Goal: Task Accomplishment & Management: Complete application form

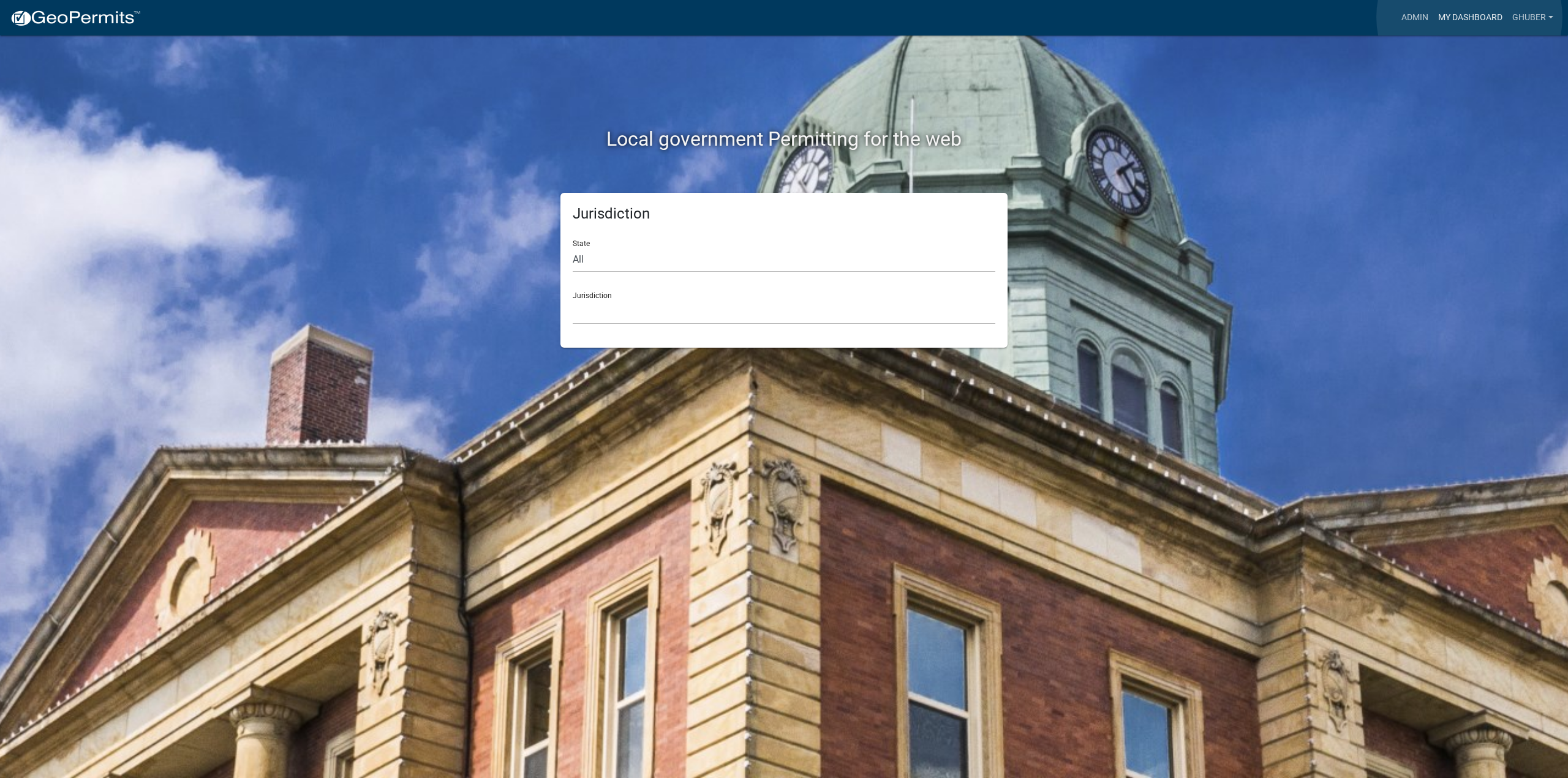
click at [1469, 17] on link "My Dashboard" at bounding box center [1470, 18] width 74 height 23
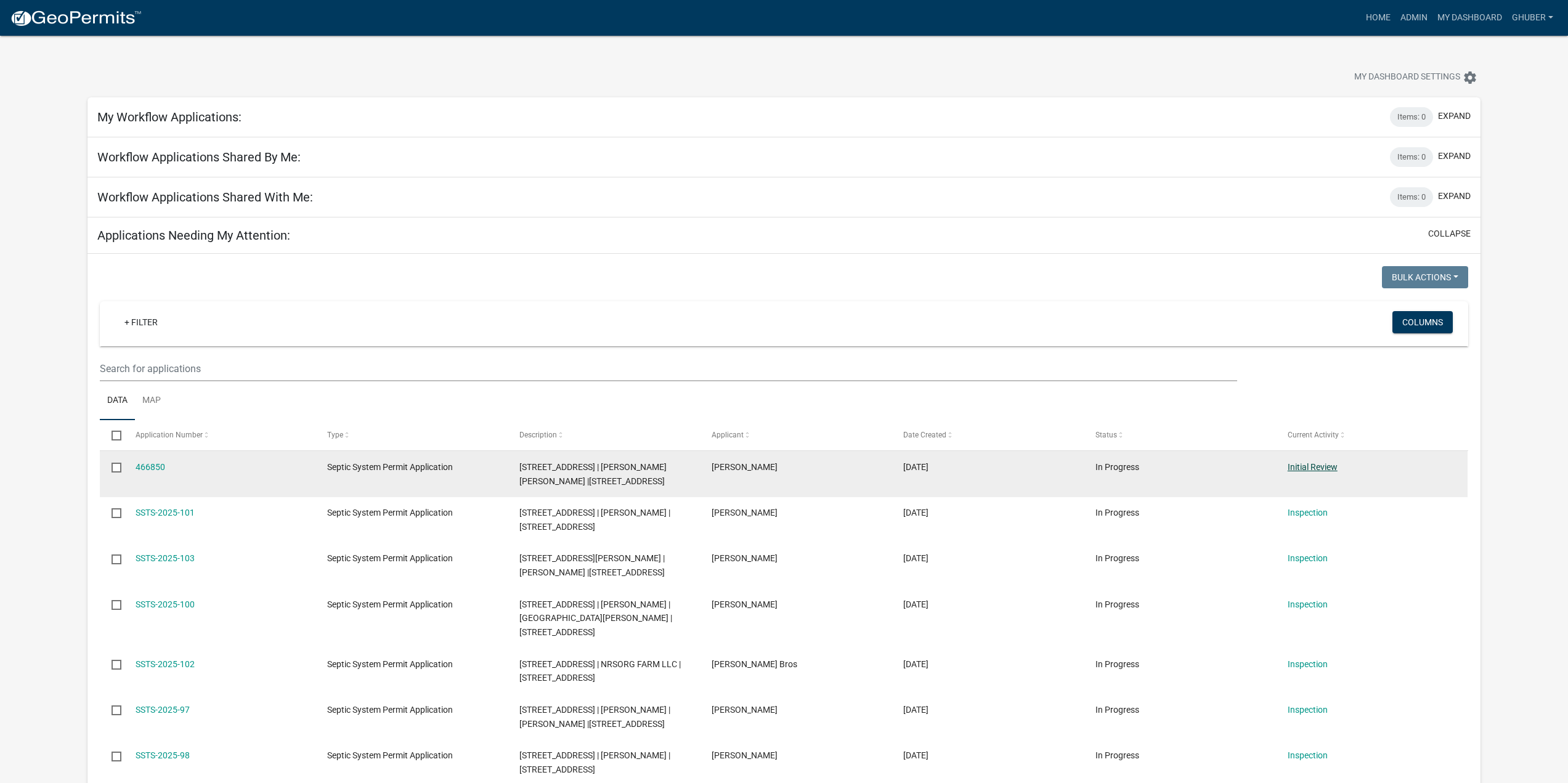
click at [1317, 470] on link "Initial Review" at bounding box center [1312, 467] width 50 height 10
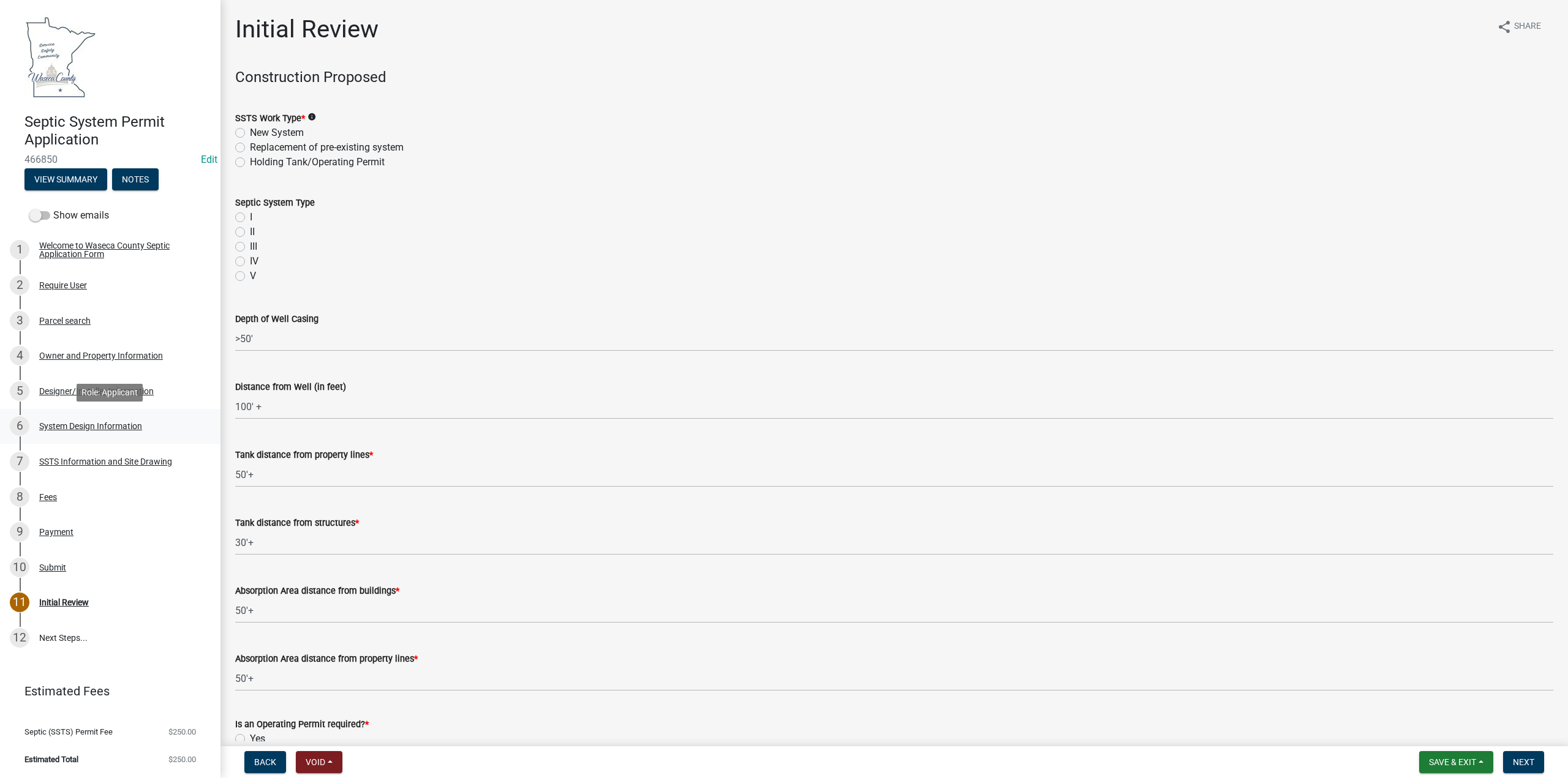
click at [70, 423] on div "System Design Information" at bounding box center [90, 426] width 103 height 9
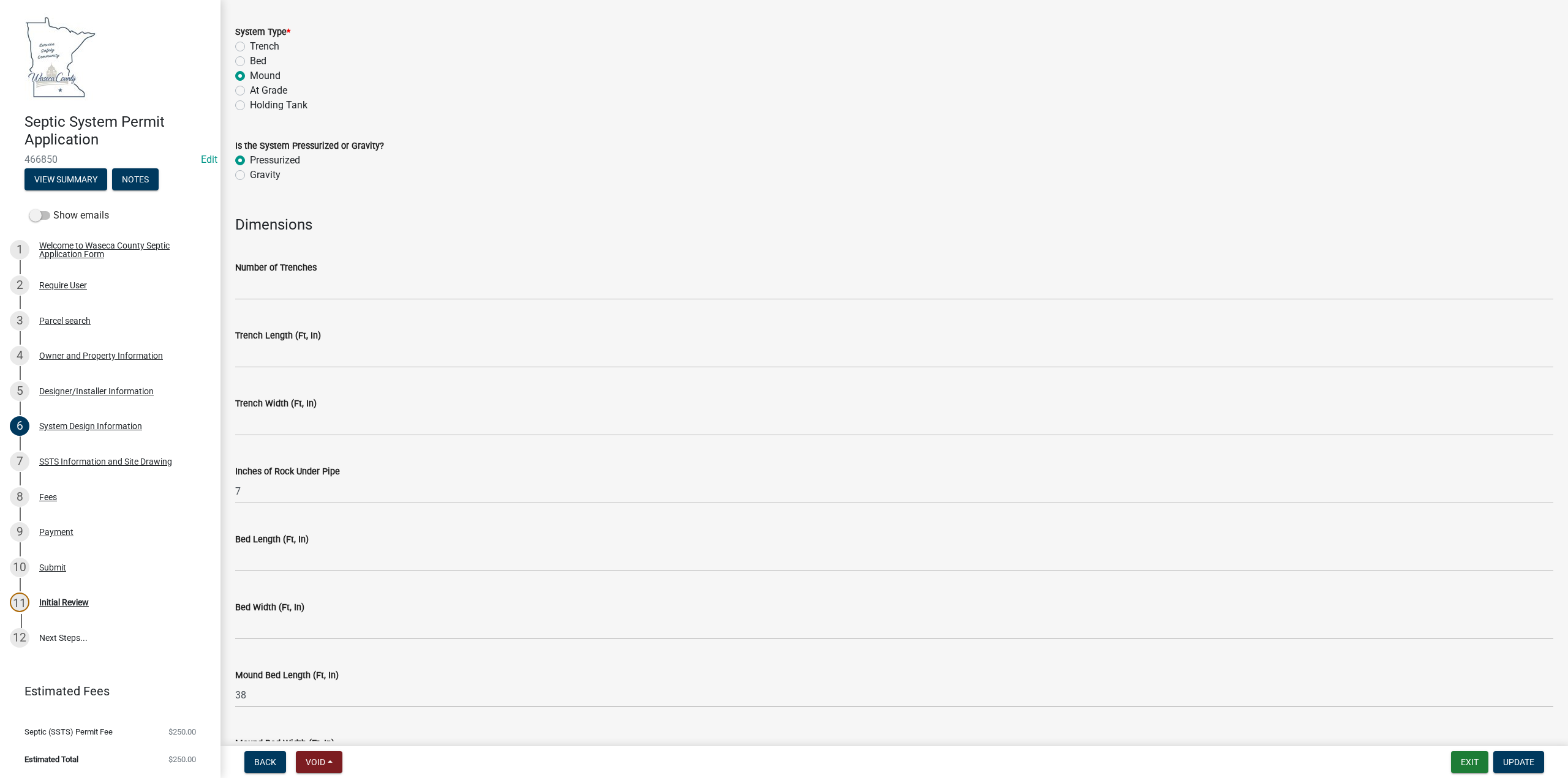
scroll to position [2260, 0]
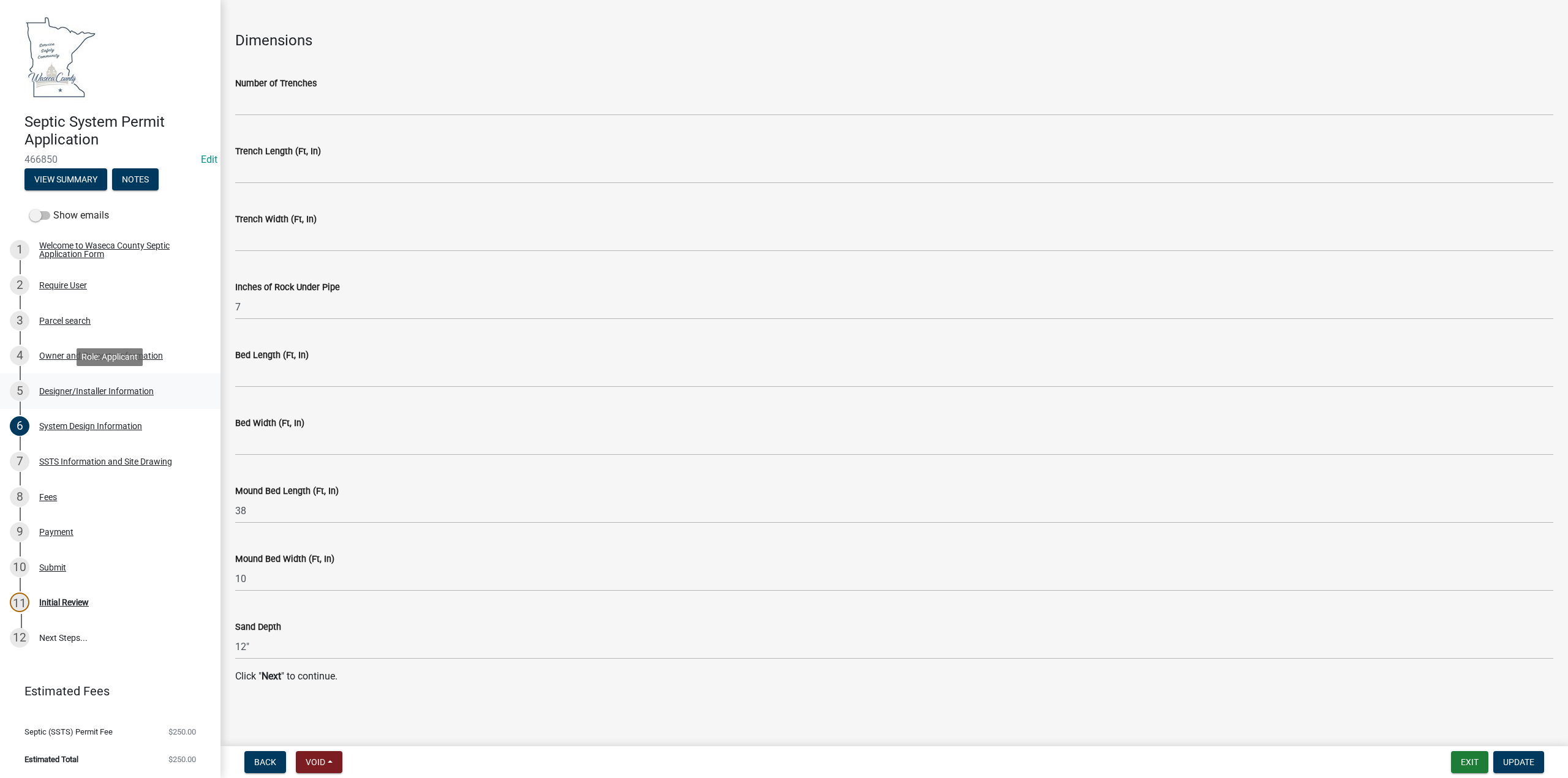
click at [110, 396] on div "5 Designer/Installer Information" at bounding box center [105, 391] width 191 height 20
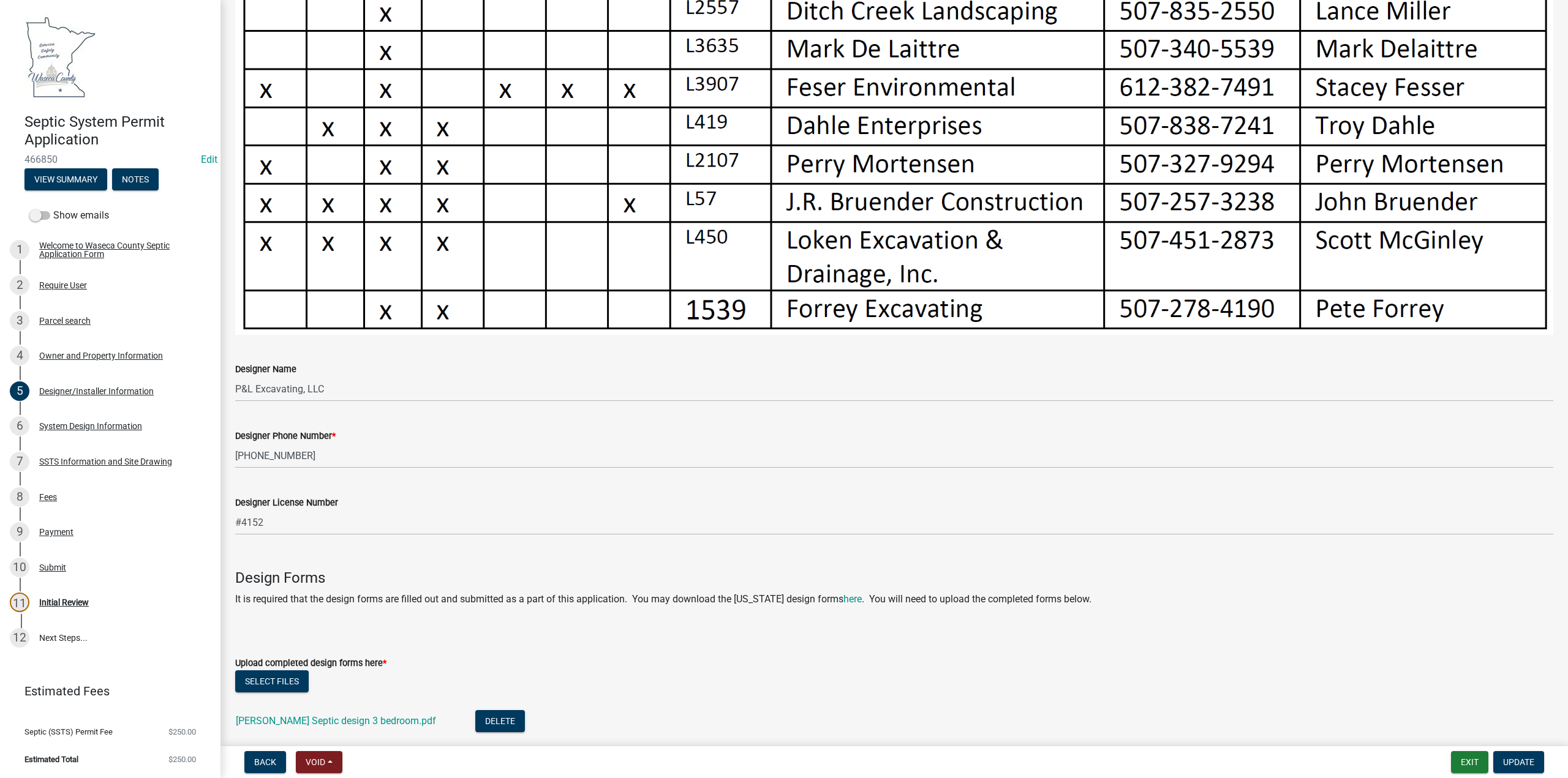
scroll to position [726, 0]
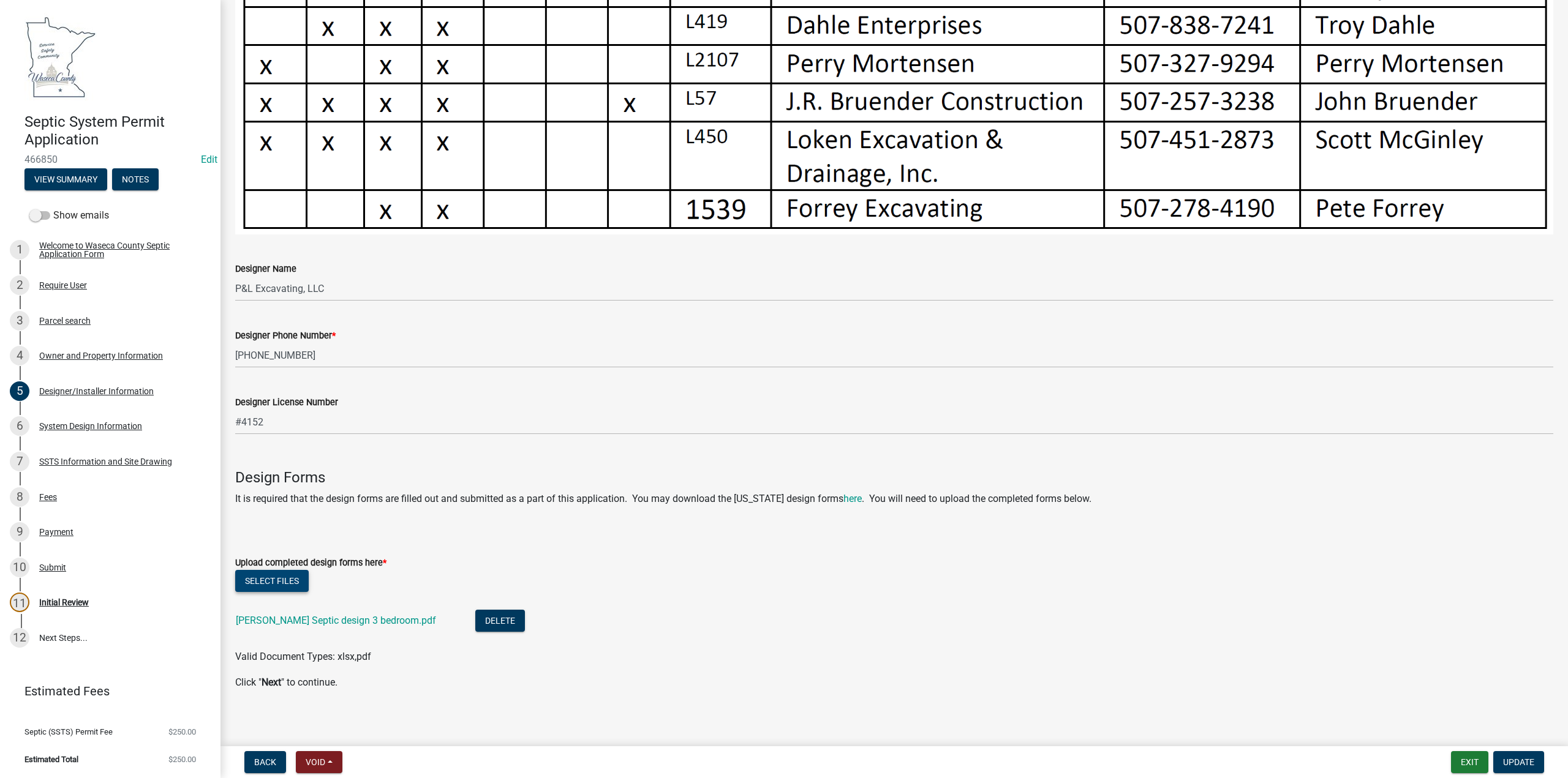
click at [272, 571] on button "Select files" at bounding box center [272, 581] width 74 height 22
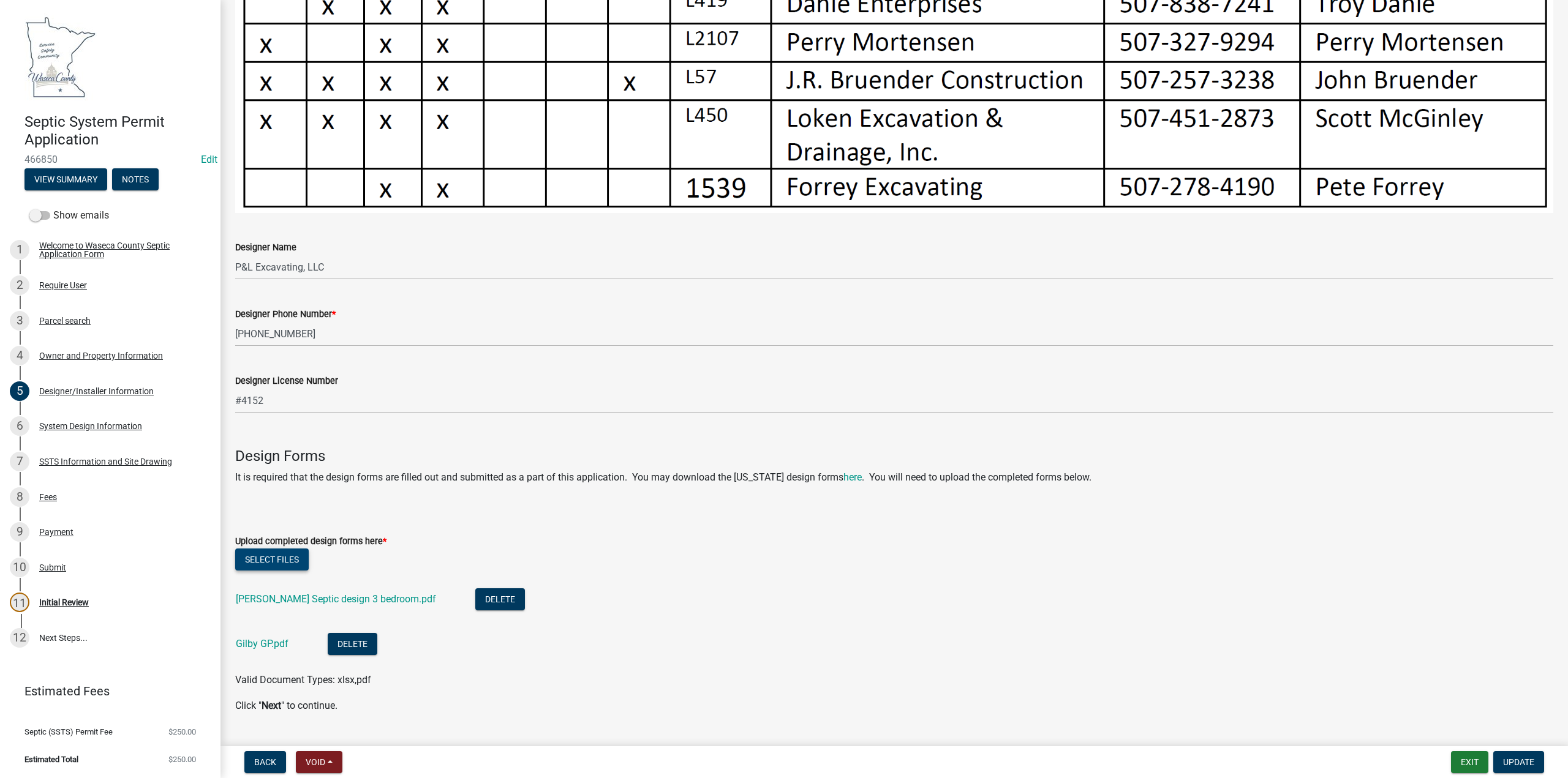
scroll to position [770, 0]
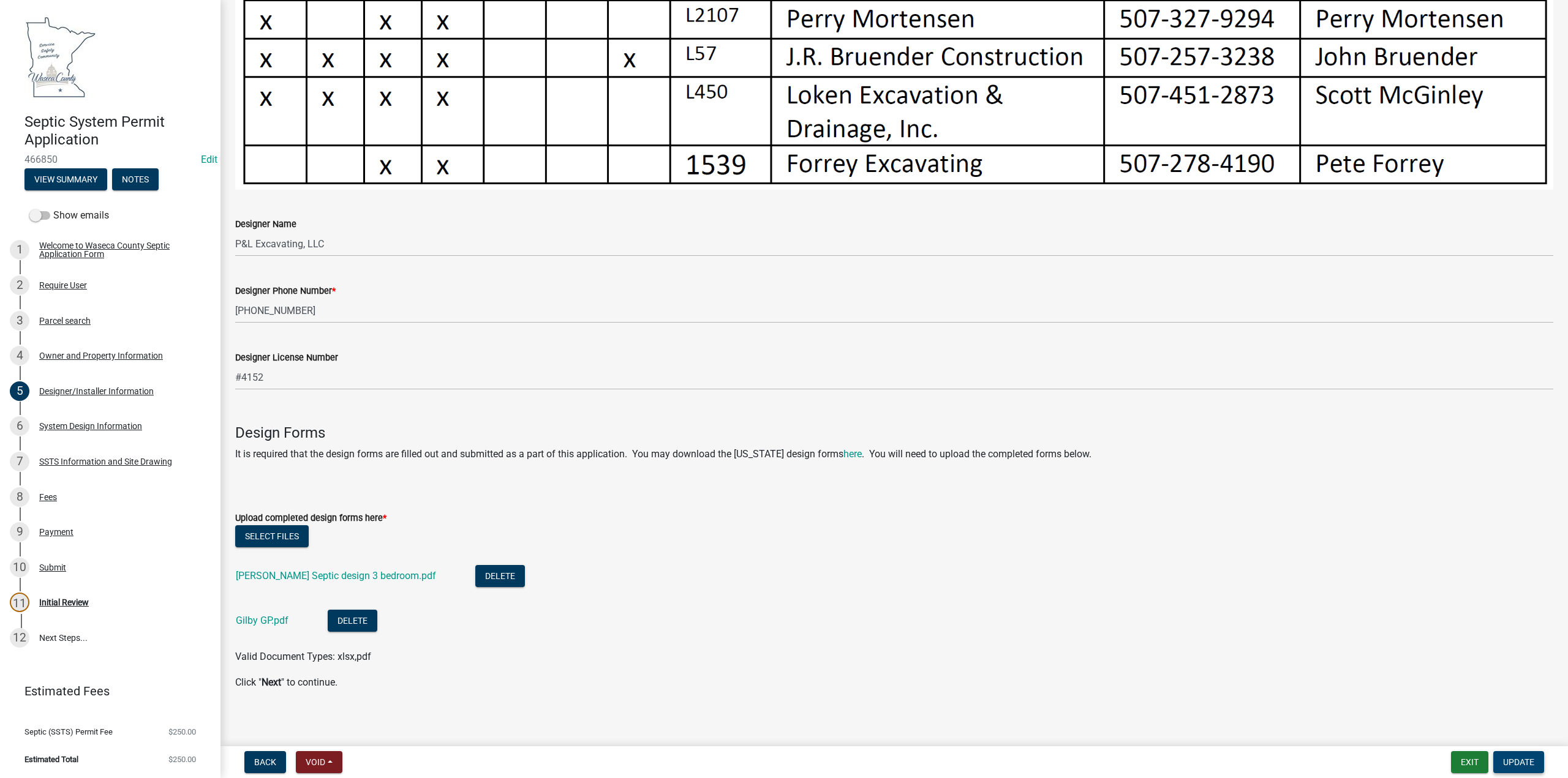
click at [1523, 760] on span "Update" at bounding box center [1519, 762] width 31 height 10
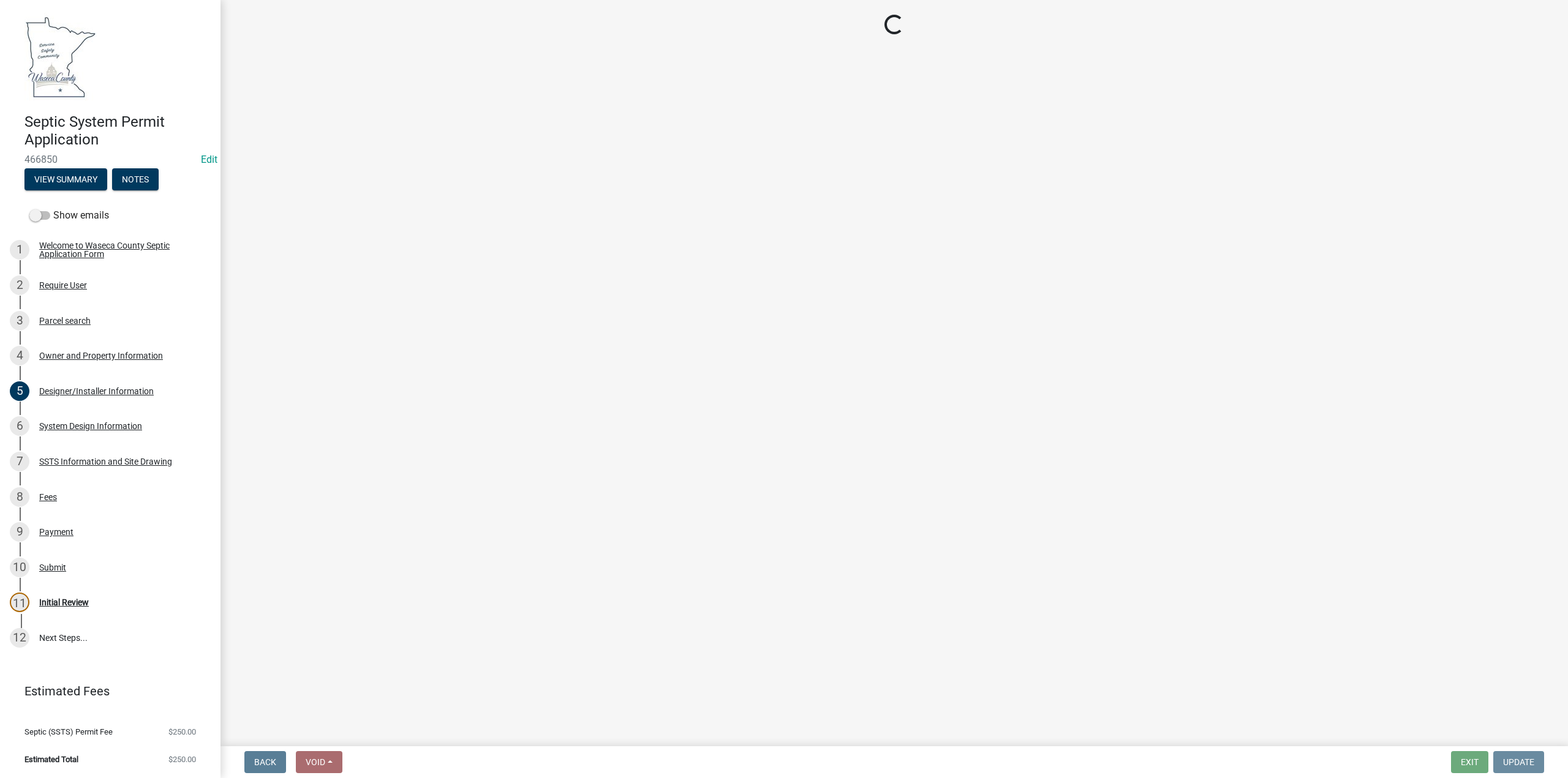
scroll to position [0, 0]
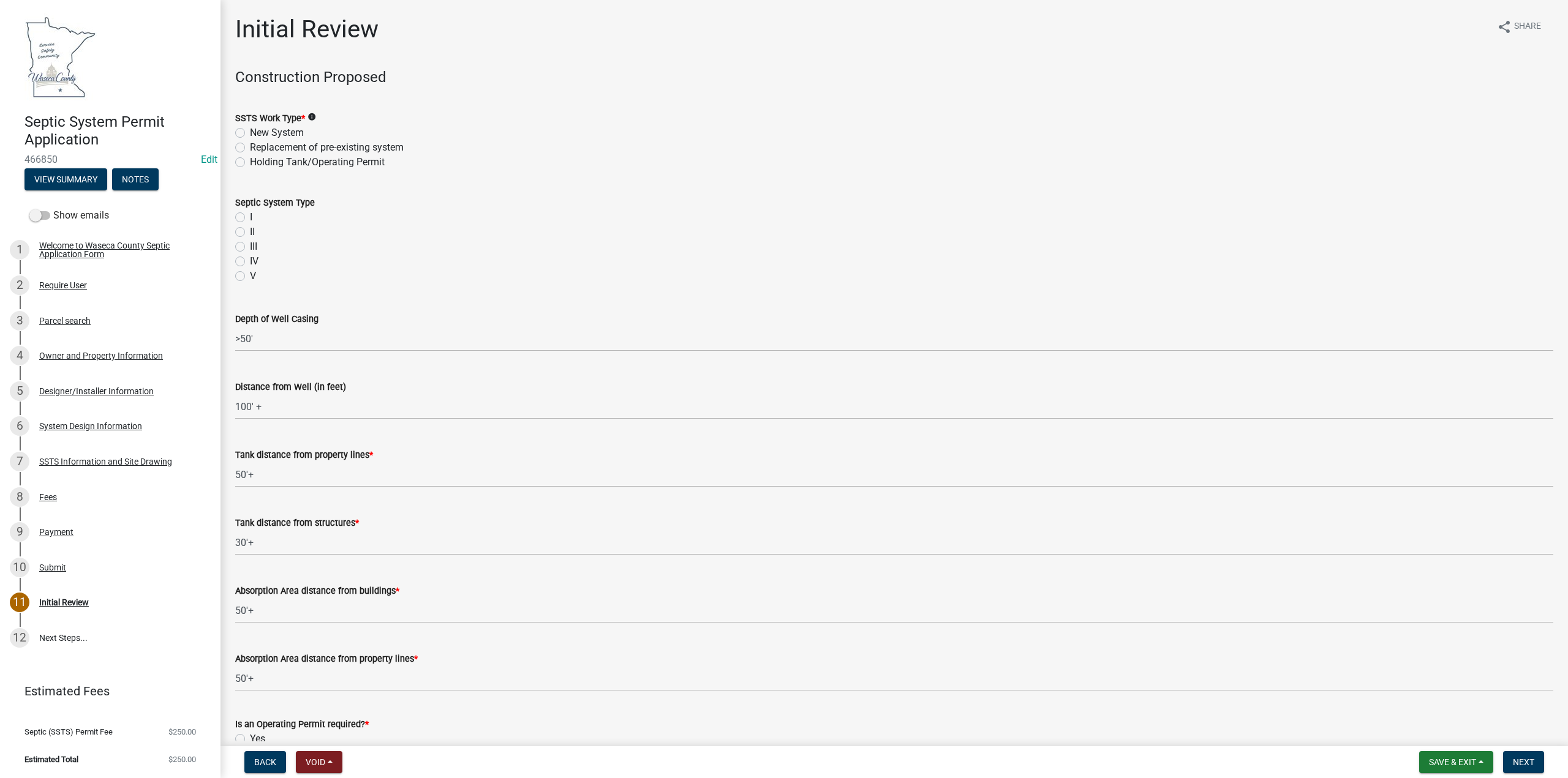
click at [250, 145] on label "Replacement of pre-existing system" at bounding box center [326, 148] width 154 height 15
click at [250, 145] on input "Replacement of pre-existing system" at bounding box center [253, 144] width 8 height 8
radio input "true"
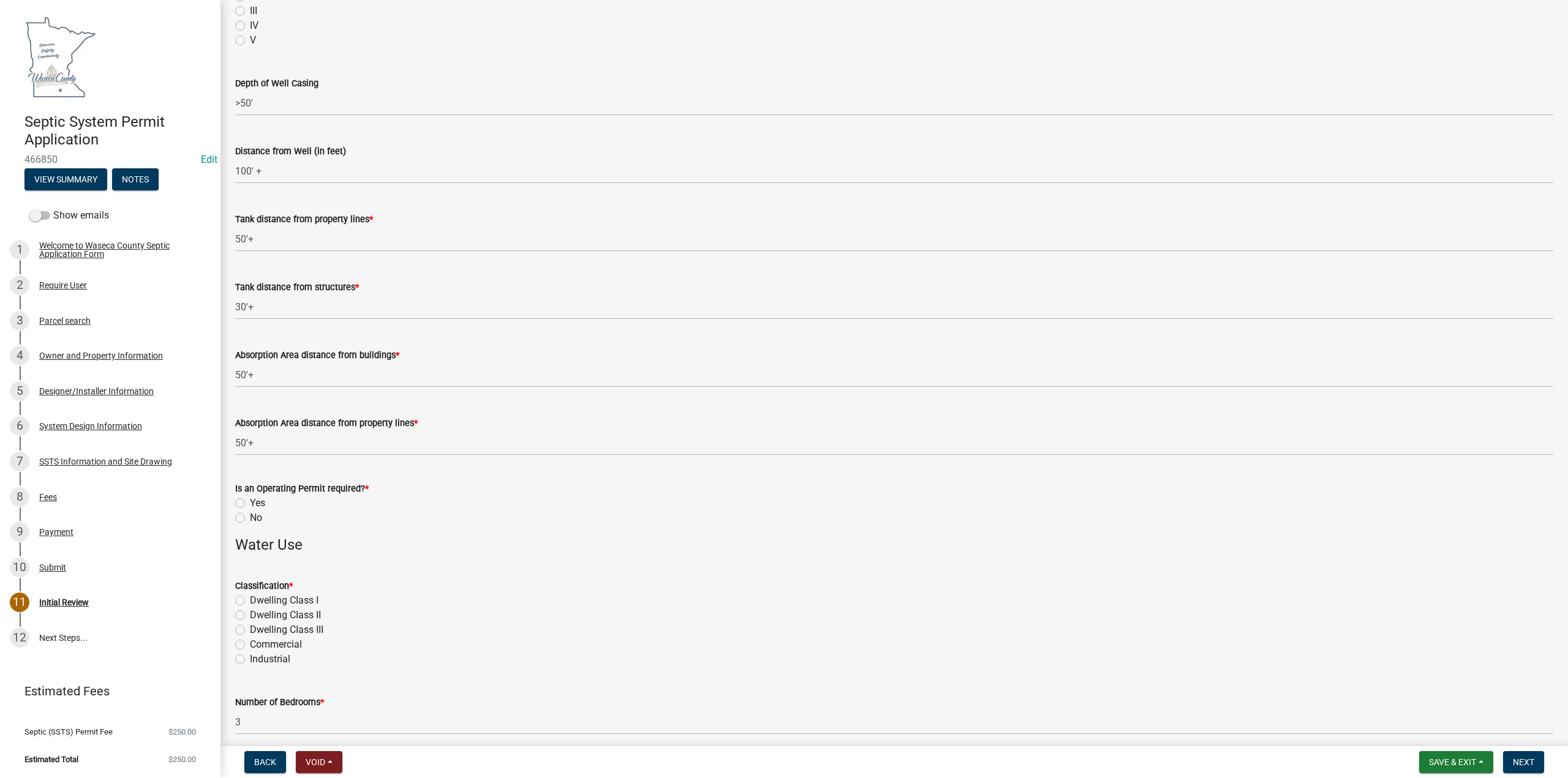
scroll to position [245, 0]
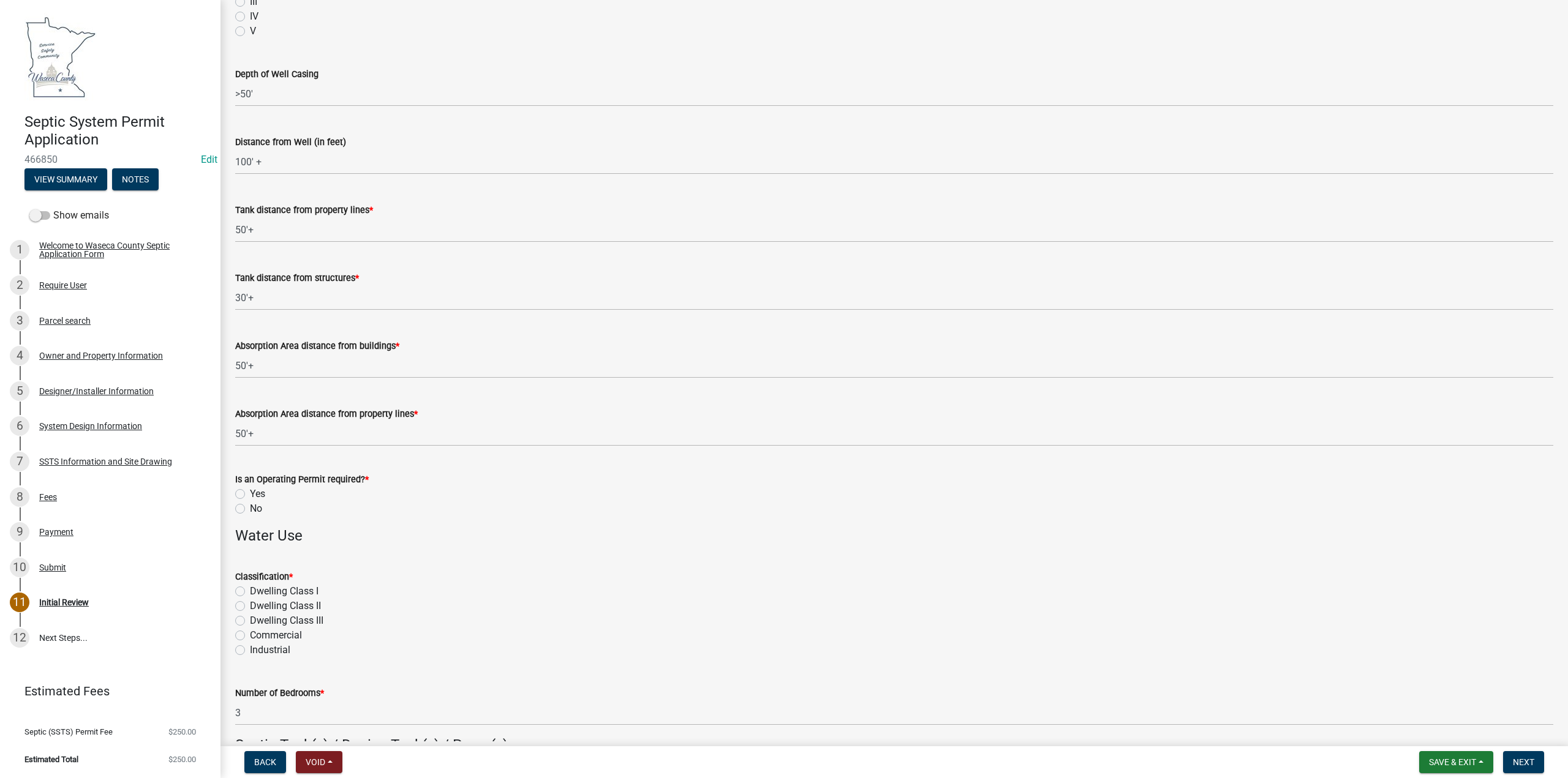
click at [250, 506] on label "No" at bounding box center [255, 509] width 12 height 15
click at [250, 506] on input "No" at bounding box center [253, 505] width 8 height 8
radio input "true"
click at [250, 591] on label "Dwelling CIass I" at bounding box center [284, 591] width 69 height 15
click at [250, 591] on input "Dwelling CIass I" at bounding box center [253, 588] width 8 height 8
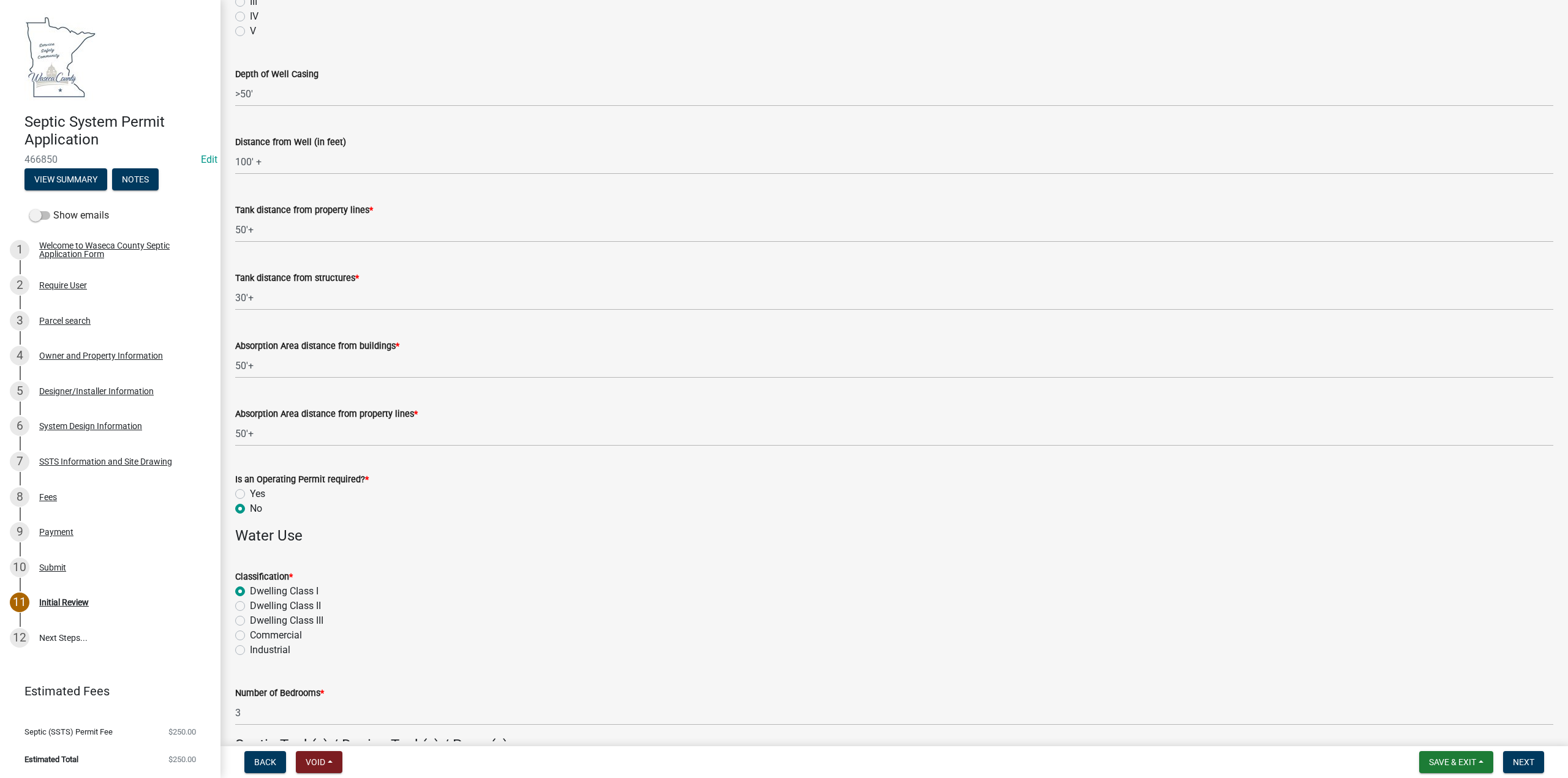
radio input "true"
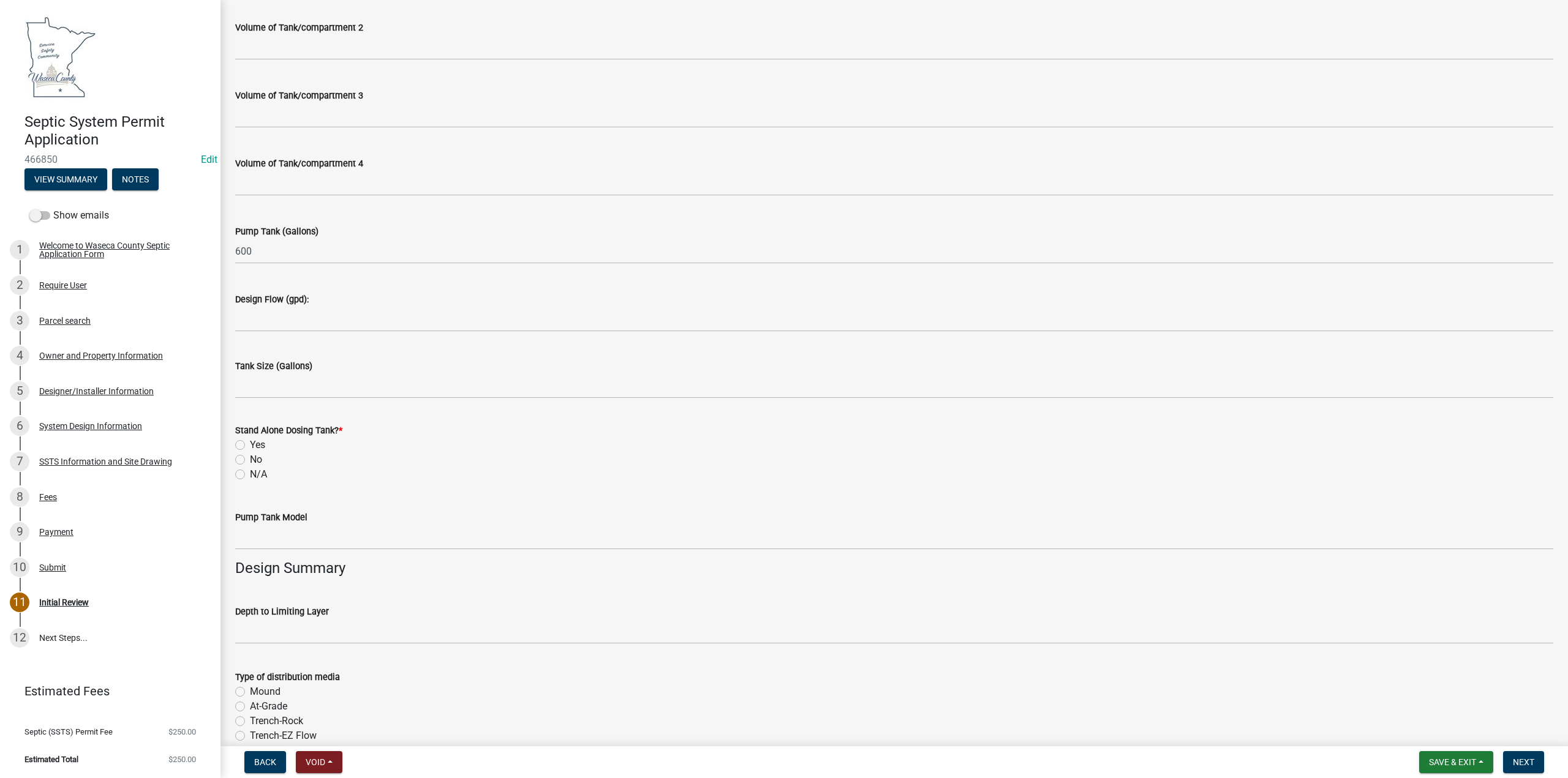
scroll to position [1286, 0]
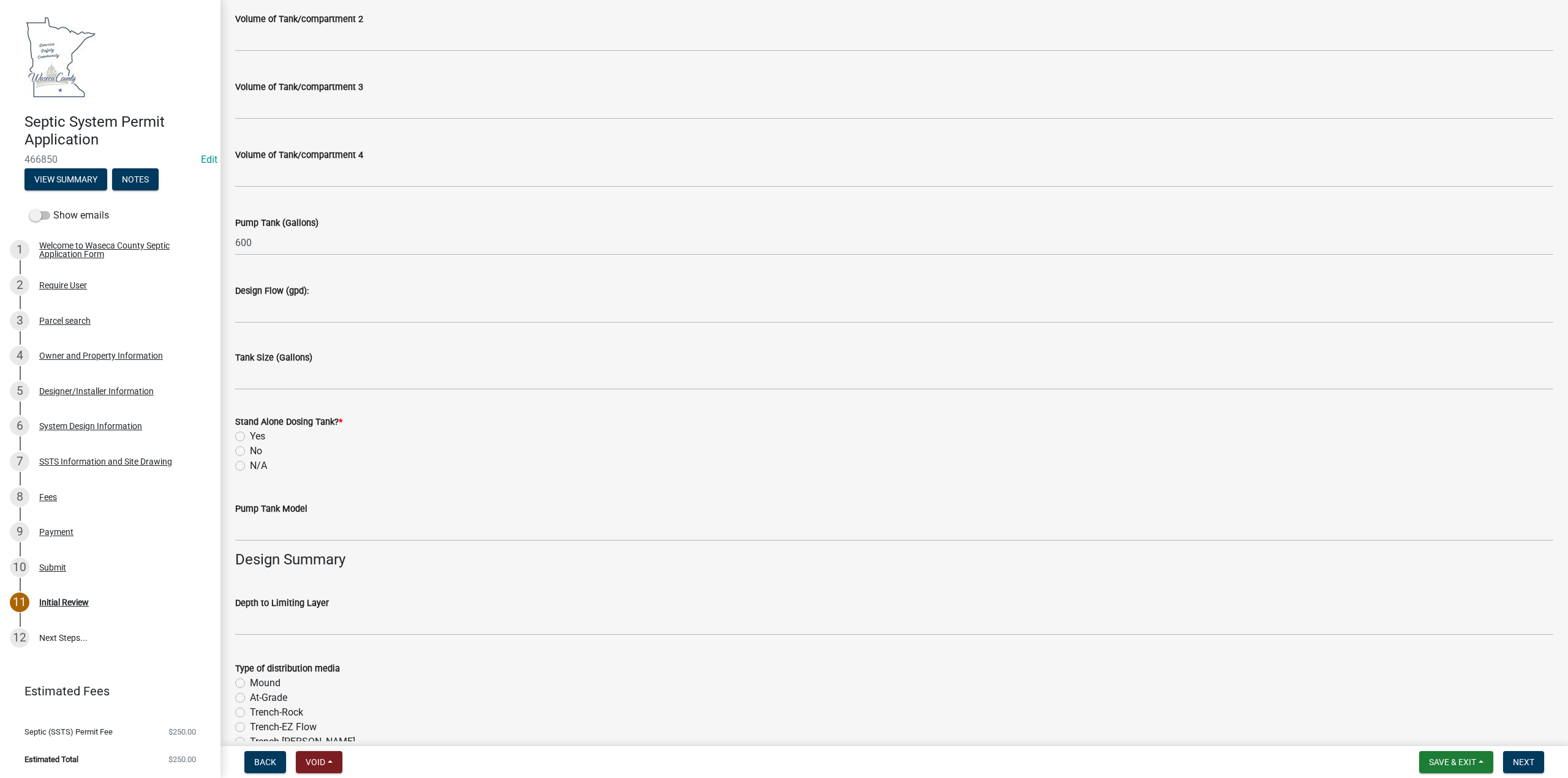
click at [250, 440] on label "Yes" at bounding box center [258, 436] width 16 height 15
click at [250, 437] on input "Yes" at bounding box center [253, 433] width 8 height 8
radio input "true"
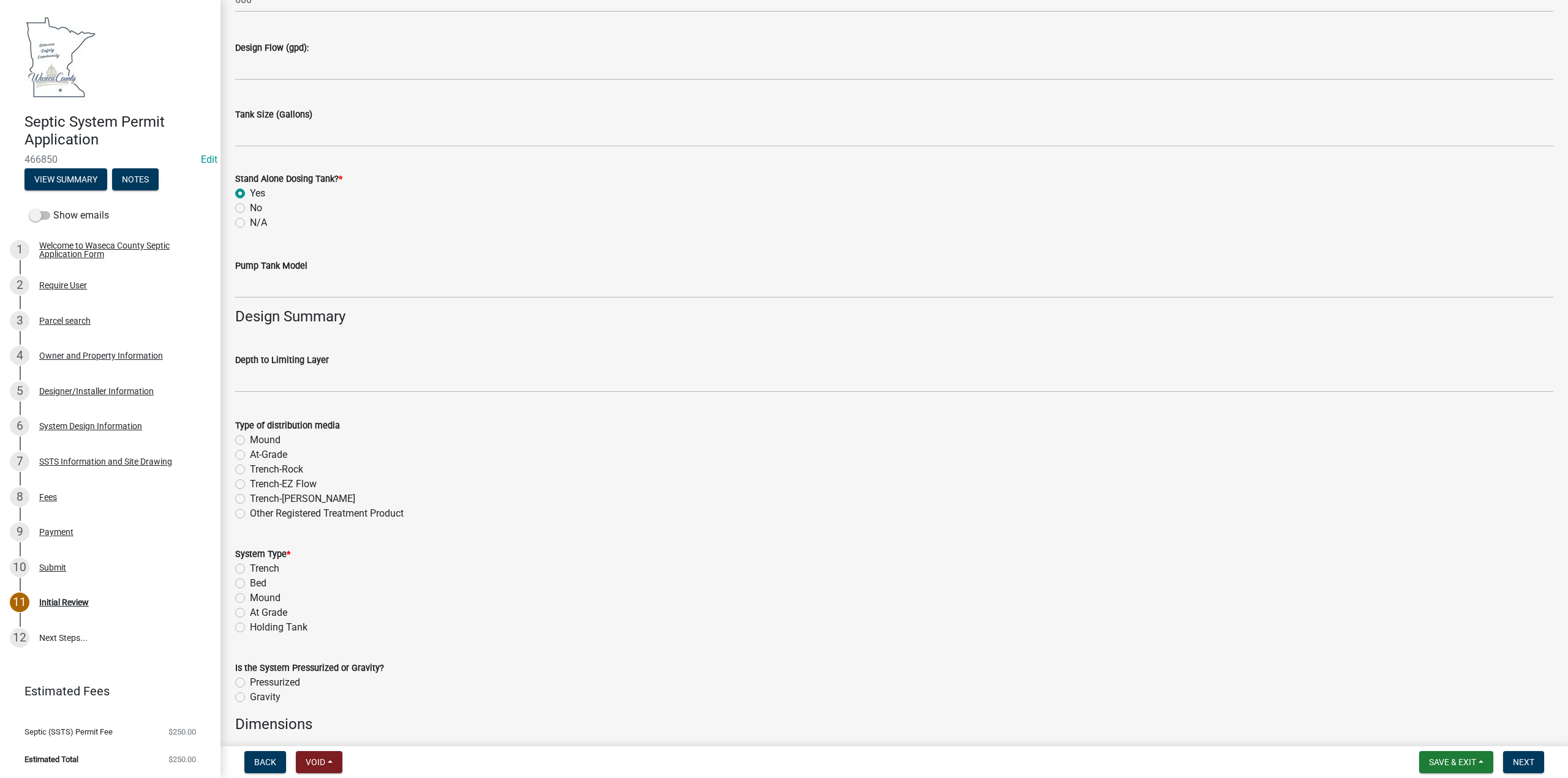
scroll to position [1530, 0]
click at [254, 380] on input "text" at bounding box center [895, 377] width 1318 height 25
type input "24"
click at [250, 599] on label "Mound" at bounding box center [265, 596] width 31 height 15
click at [250, 597] on input "Mound" at bounding box center [253, 593] width 8 height 8
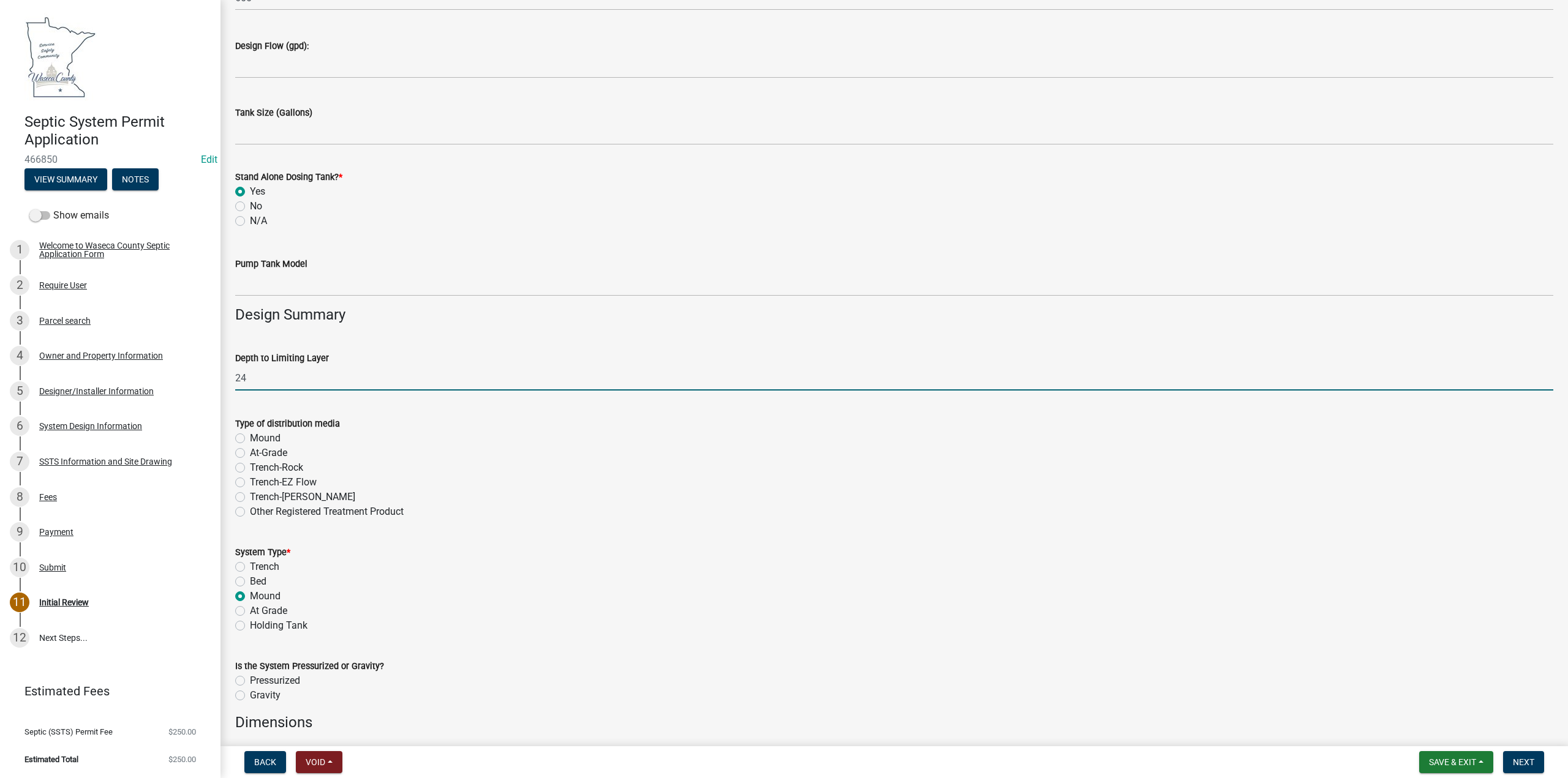
radio input "true"
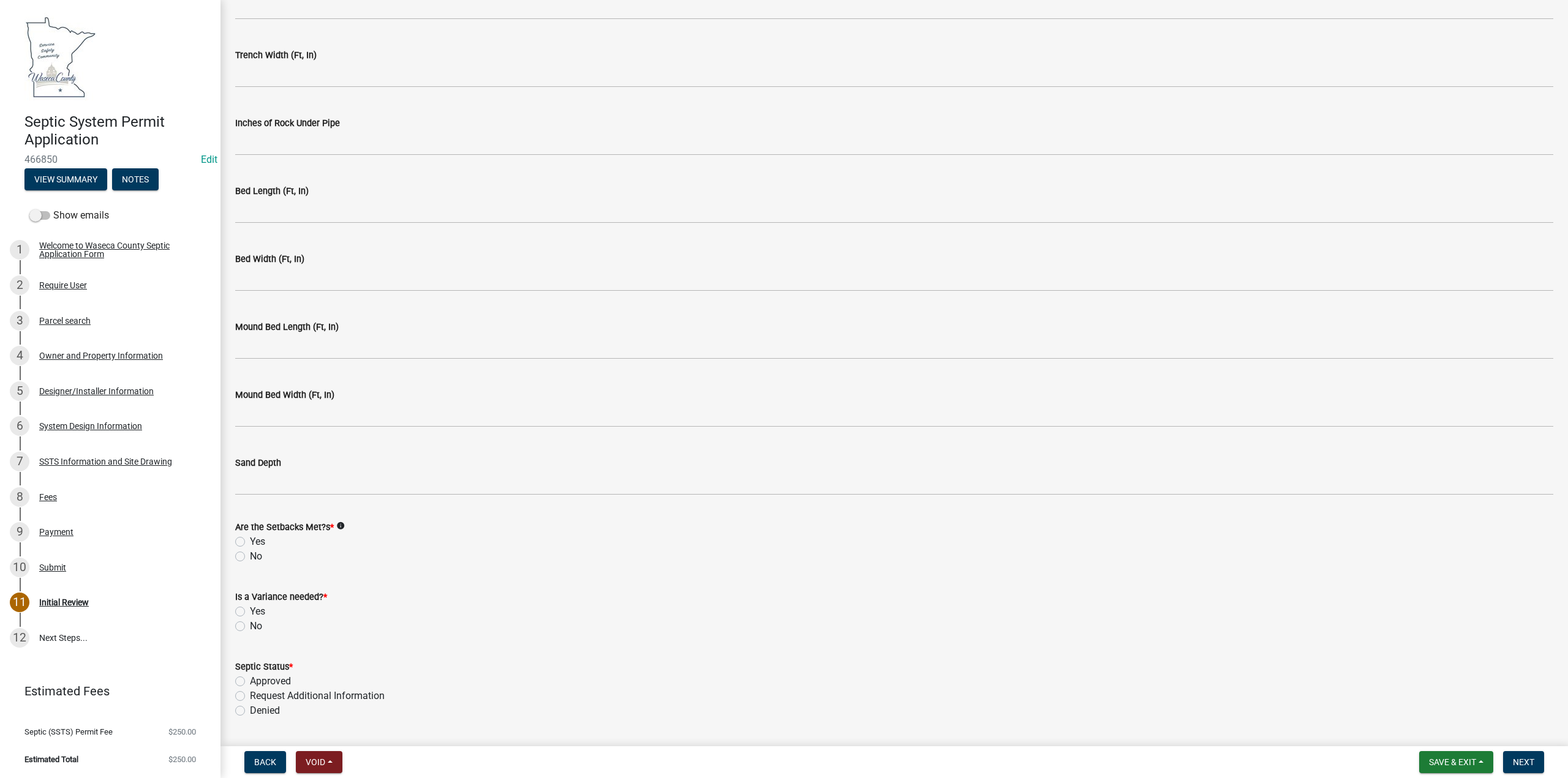
scroll to position [2449, 0]
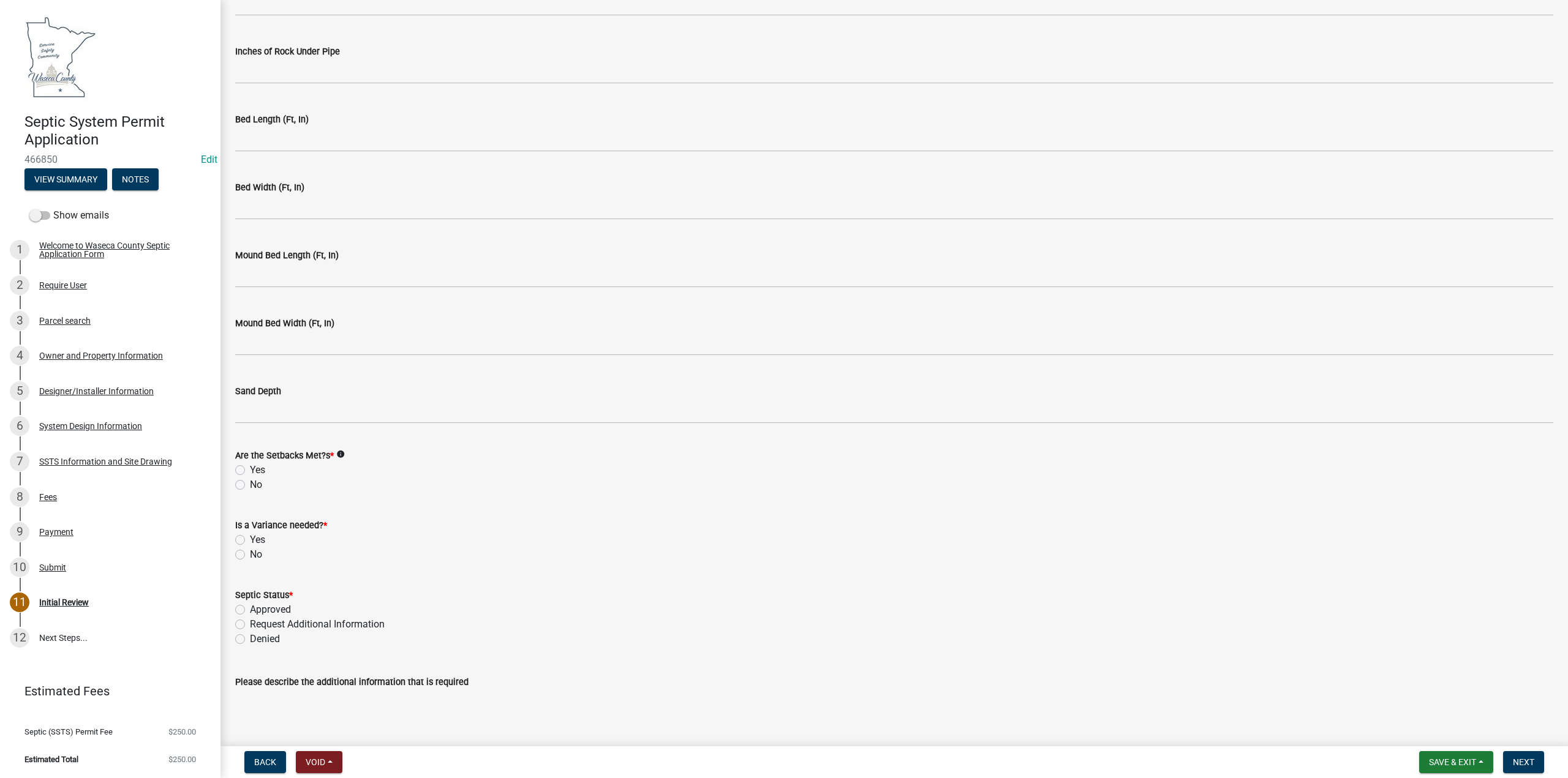
click at [250, 472] on label "Yes" at bounding box center [258, 470] width 16 height 15
click at [250, 471] on input "Yes" at bounding box center [253, 467] width 8 height 8
radio input "true"
click at [250, 552] on label "No" at bounding box center [255, 555] width 12 height 15
click at [250, 552] on input "No" at bounding box center [253, 551] width 8 height 8
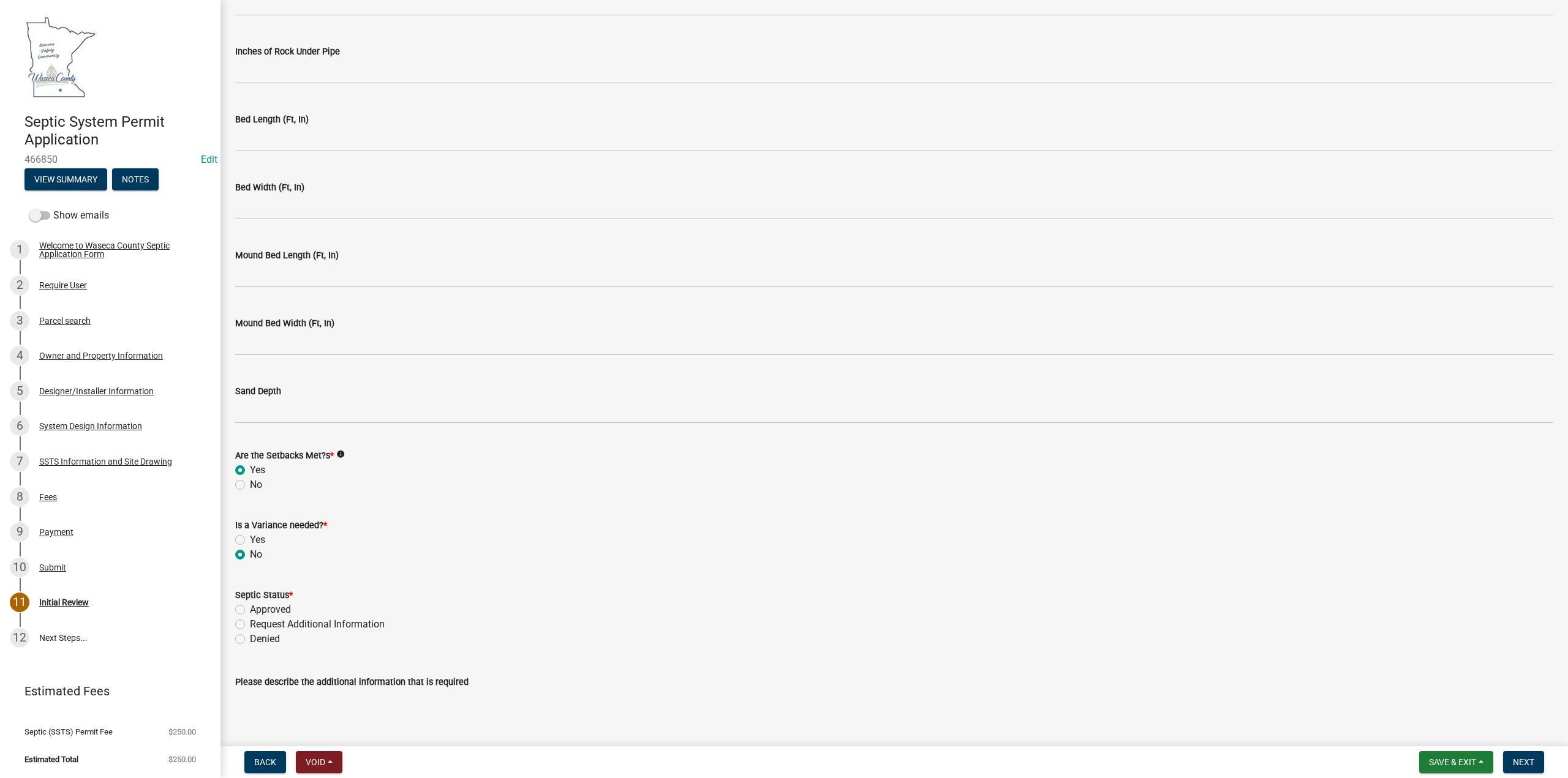
radio input "true"
click at [250, 607] on label "Approved" at bounding box center [270, 610] width 41 height 15
click at [250, 607] on input "Approved" at bounding box center [253, 606] width 8 height 8
radio input "true"
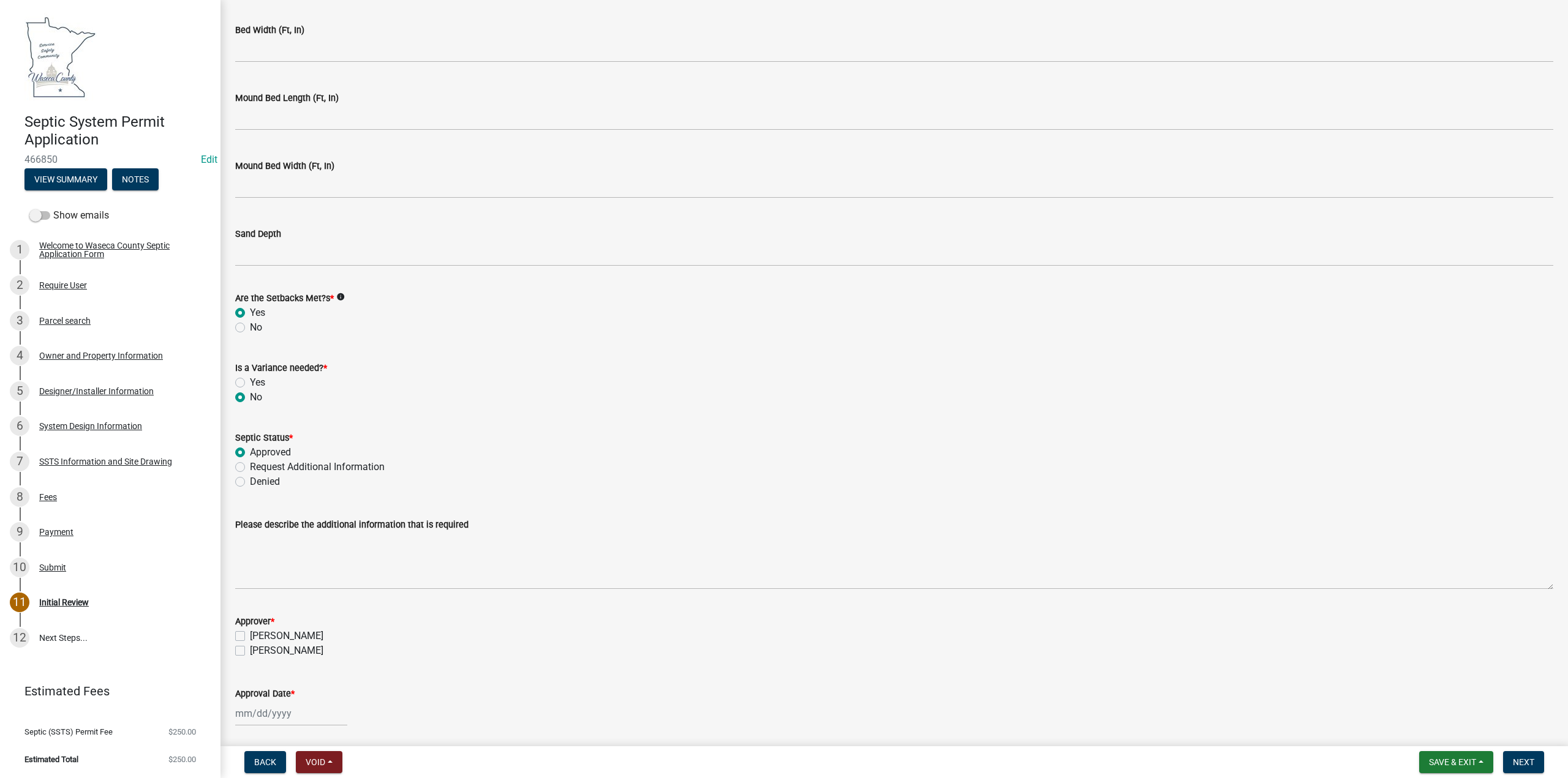
scroll to position [2650, 0]
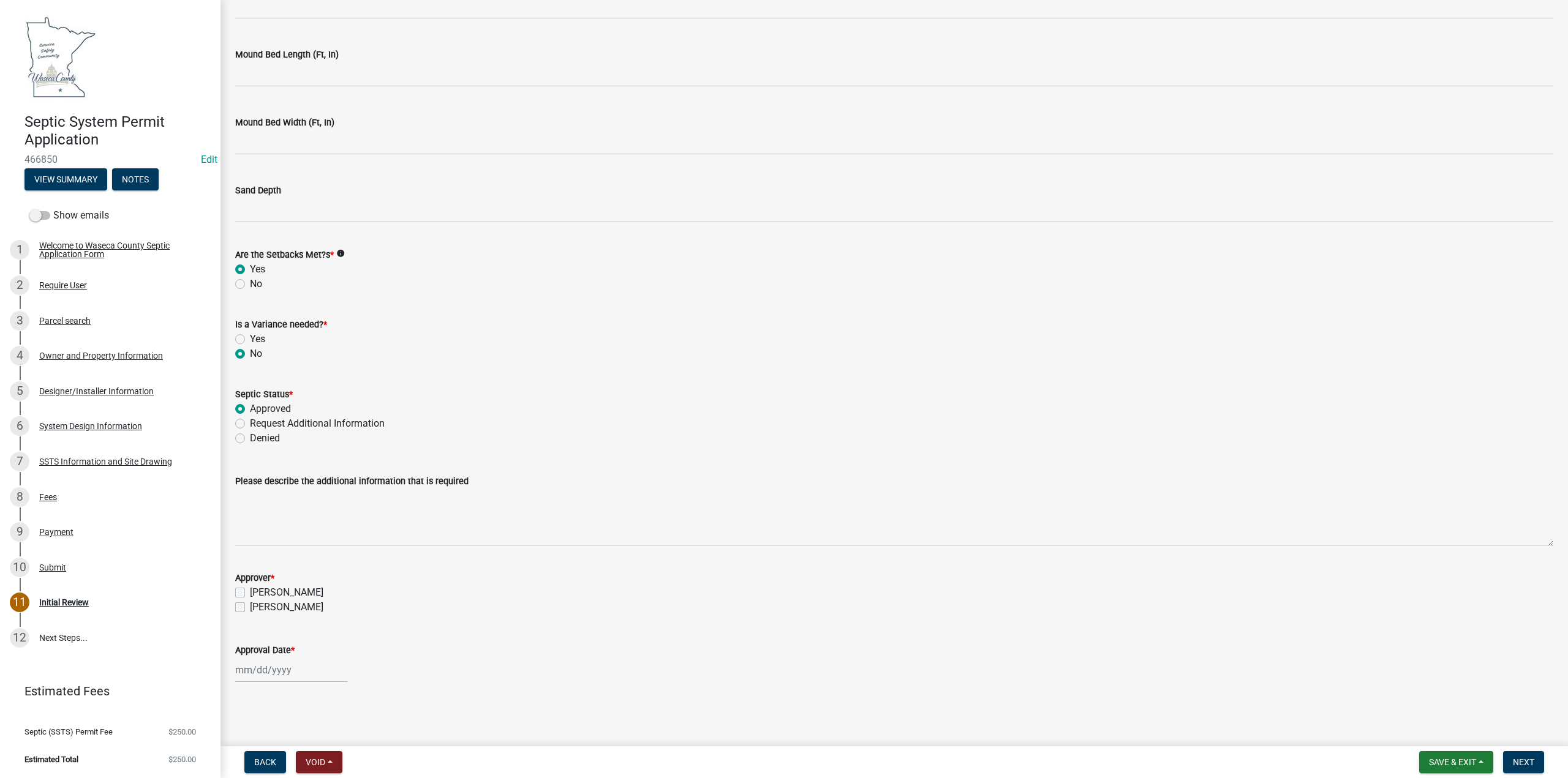
click at [250, 591] on label "[PERSON_NAME]" at bounding box center [287, 592] width 74 height 15
click at [250, 591] on input "[PERSON_NAME]" at bounding box center [253, 589] width 8 height 8
checkbox input "true"
checkbox input "false"
click at [271, 670] on div at bounding box center [292, 669] width 112 height 25
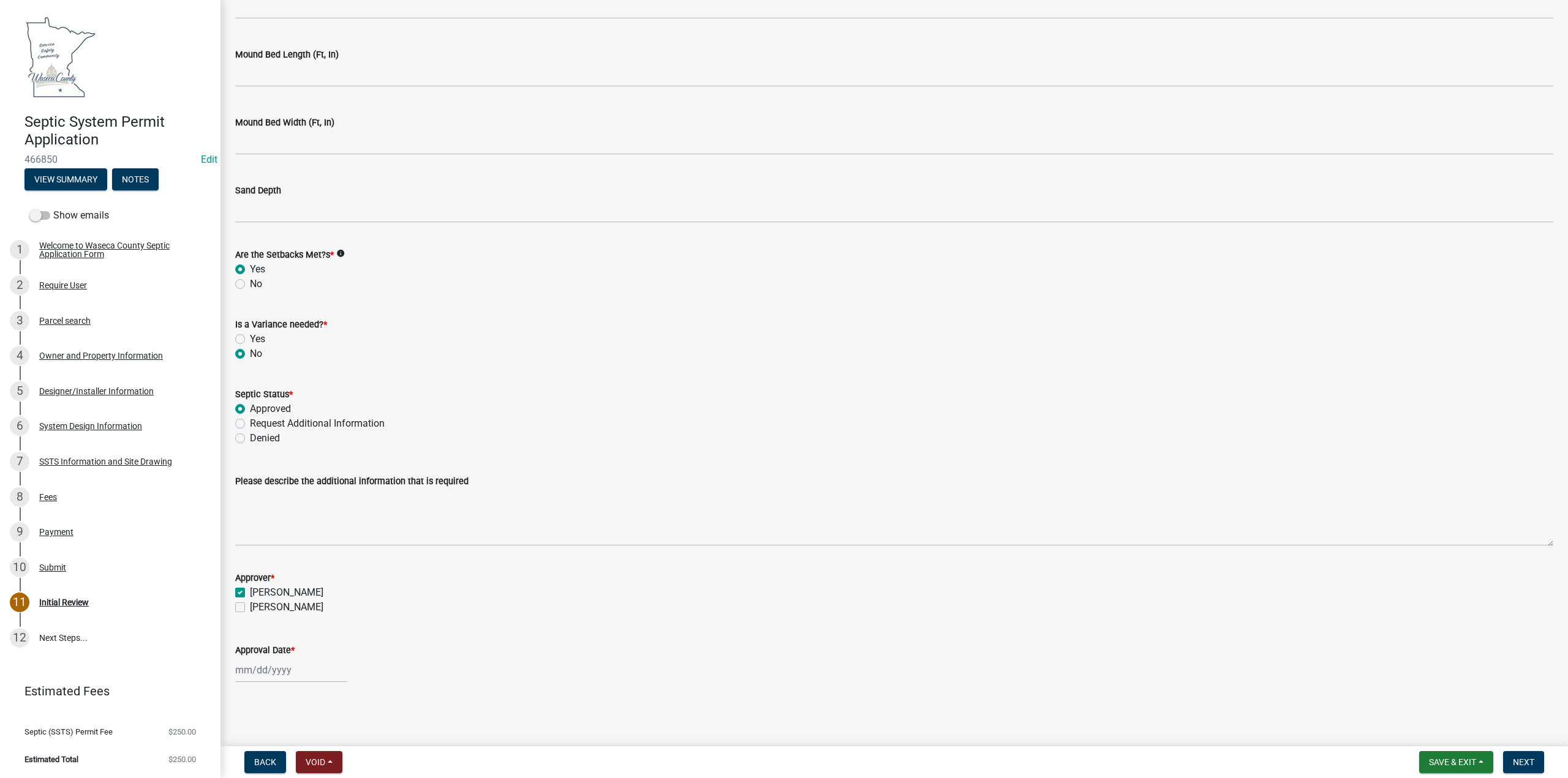
select select "8"
select select "2025"
click at [305, 604] on div "21" at bounding box center [307, 605] width 20 height 20
type input "[DATE]"
click at [1450, 766] on span "Save & Exit" at bounding box center [1452, 762] width 47 height 10
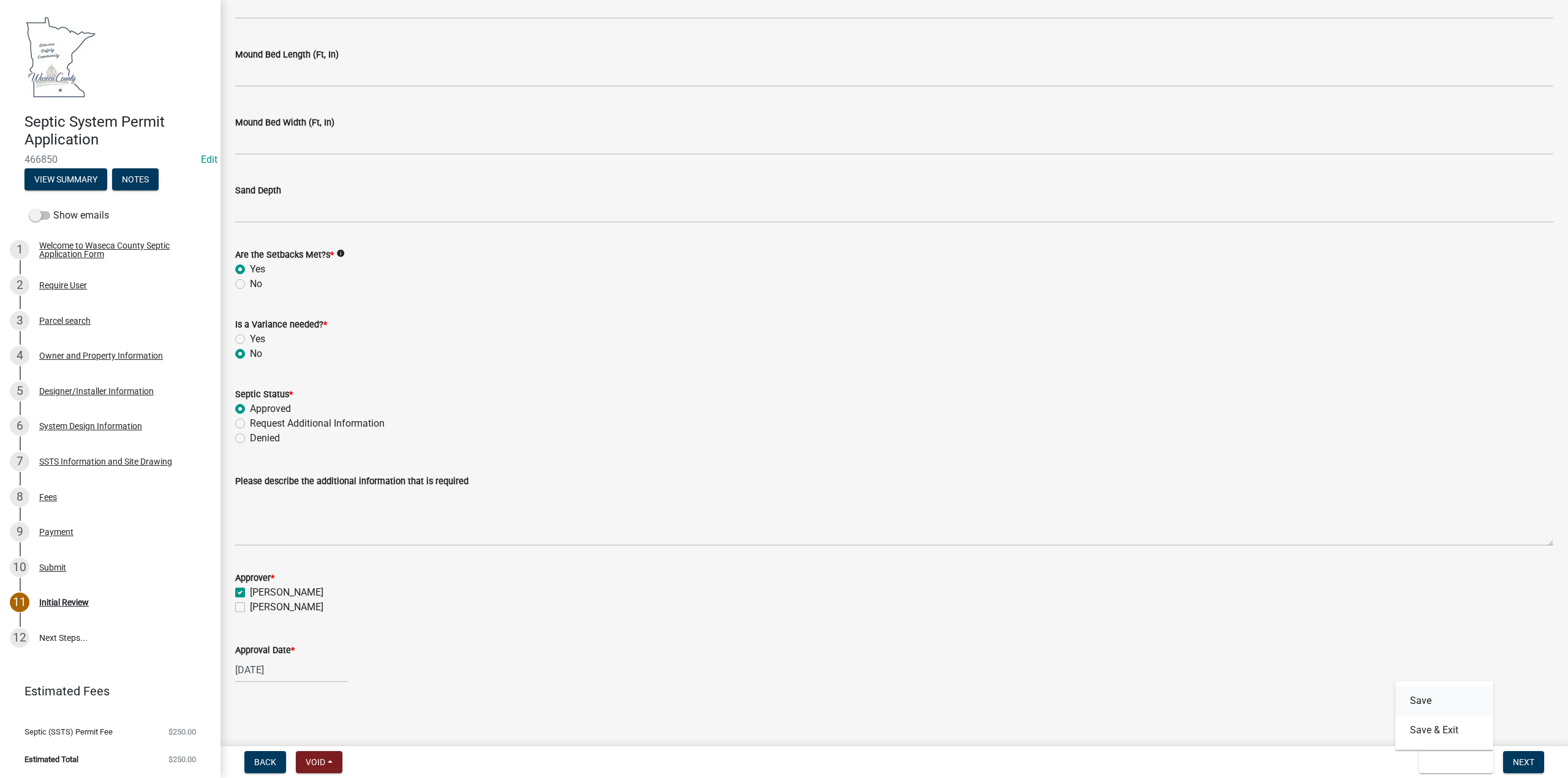
click at [1432, 702] on button "Save" at bounding box center [1445, 701] width 98 height 29
click at [1523, 761] on span "Next" at bounding box center [1523, 762] width 21 height 10
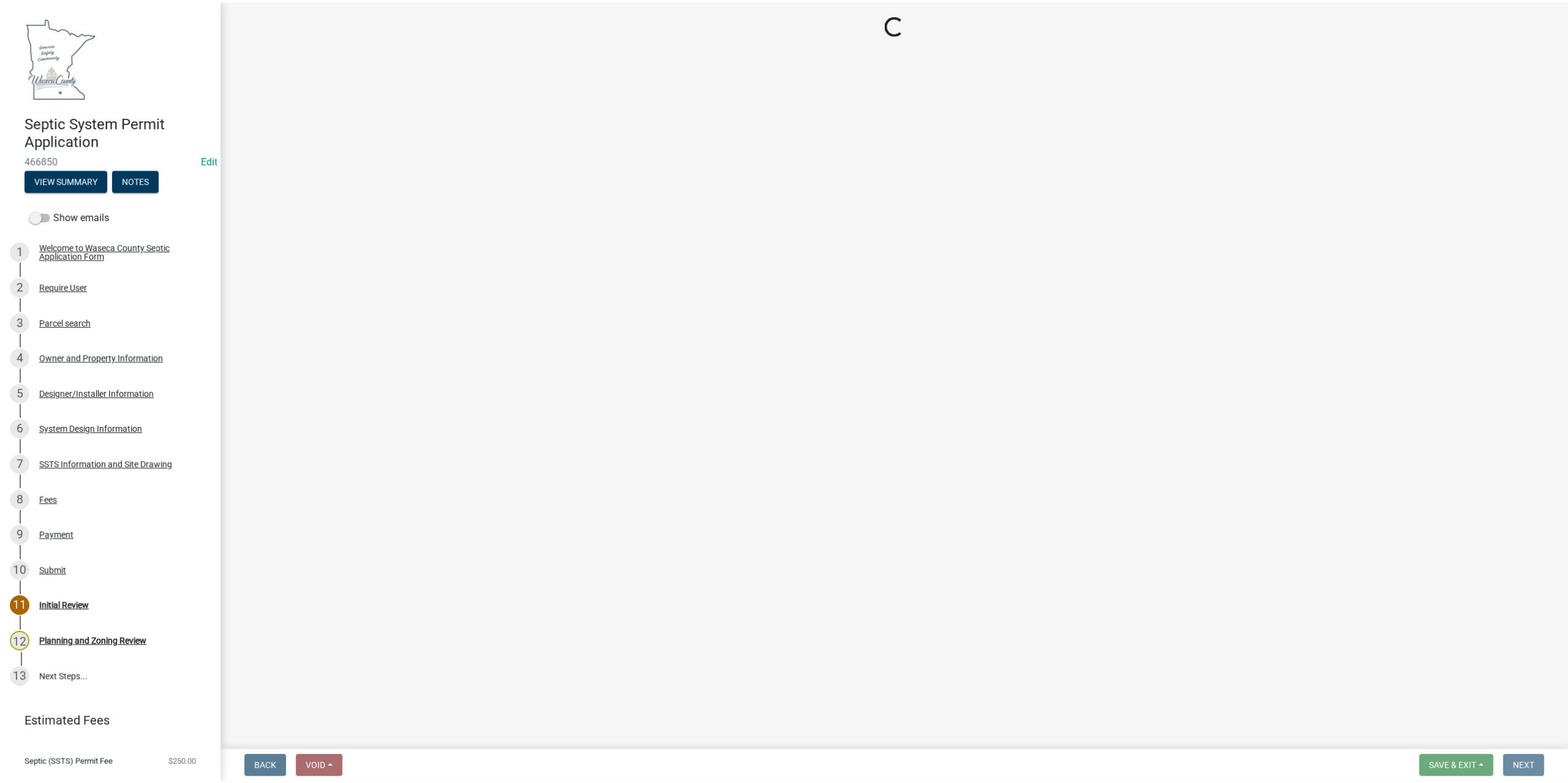
scroll to position [0, 0]
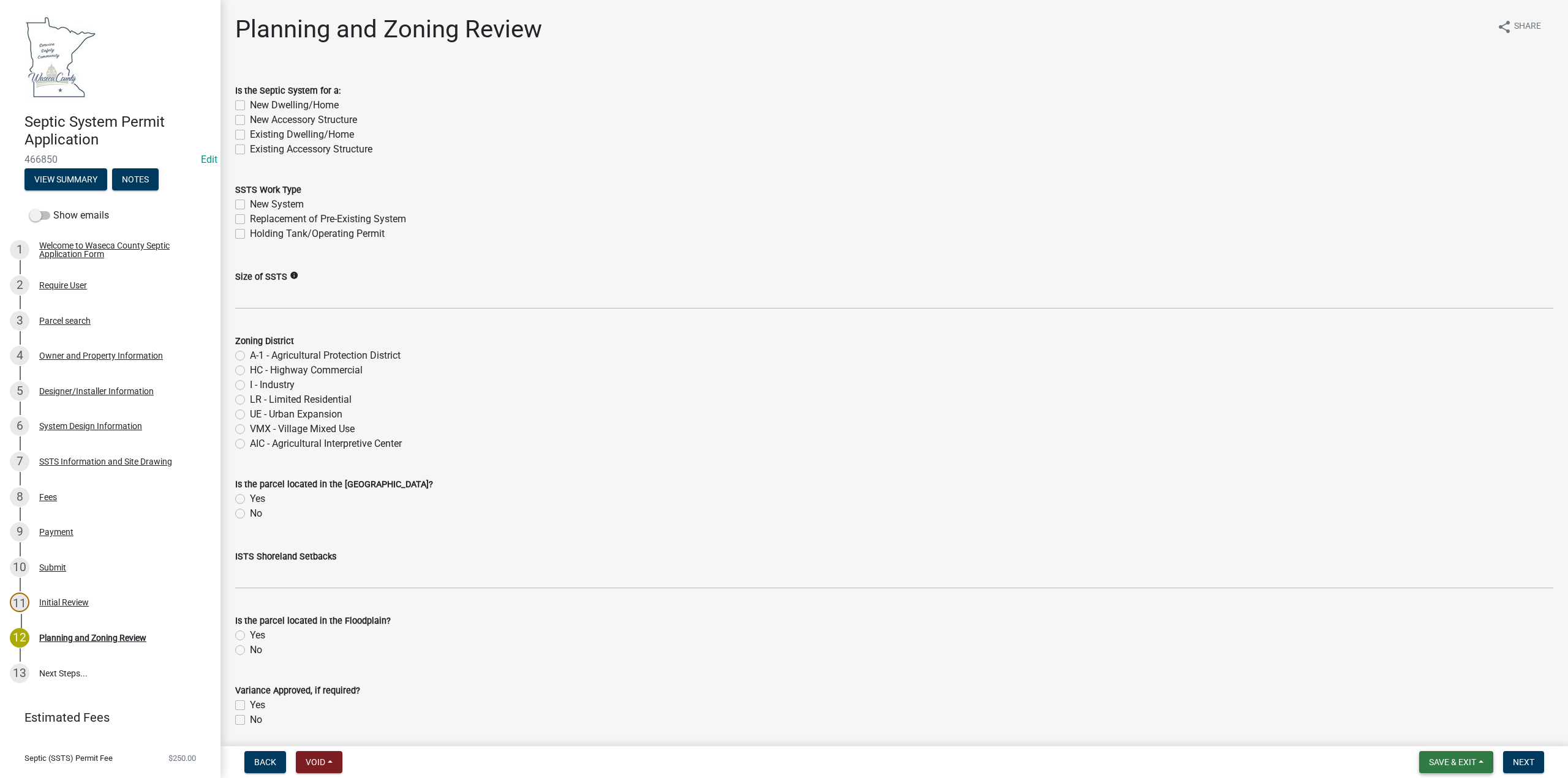
click at [1447, 761] on span "Save & Exit" at bounding box center [1452, 762] width 47 height 10
click at [1449, 733] on button "Save & Exit" at bounding box center [1445, 730] width 98 height 29
